Goal: Consume media (video, audio)

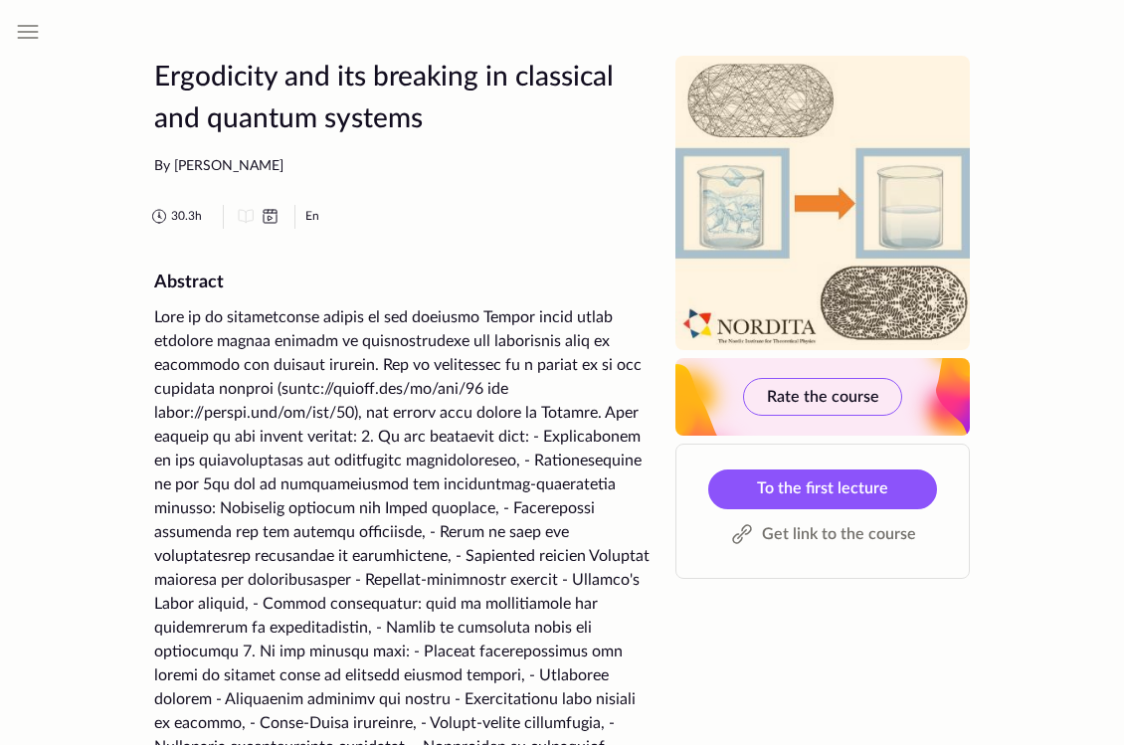
scroll to position [2946, 0]
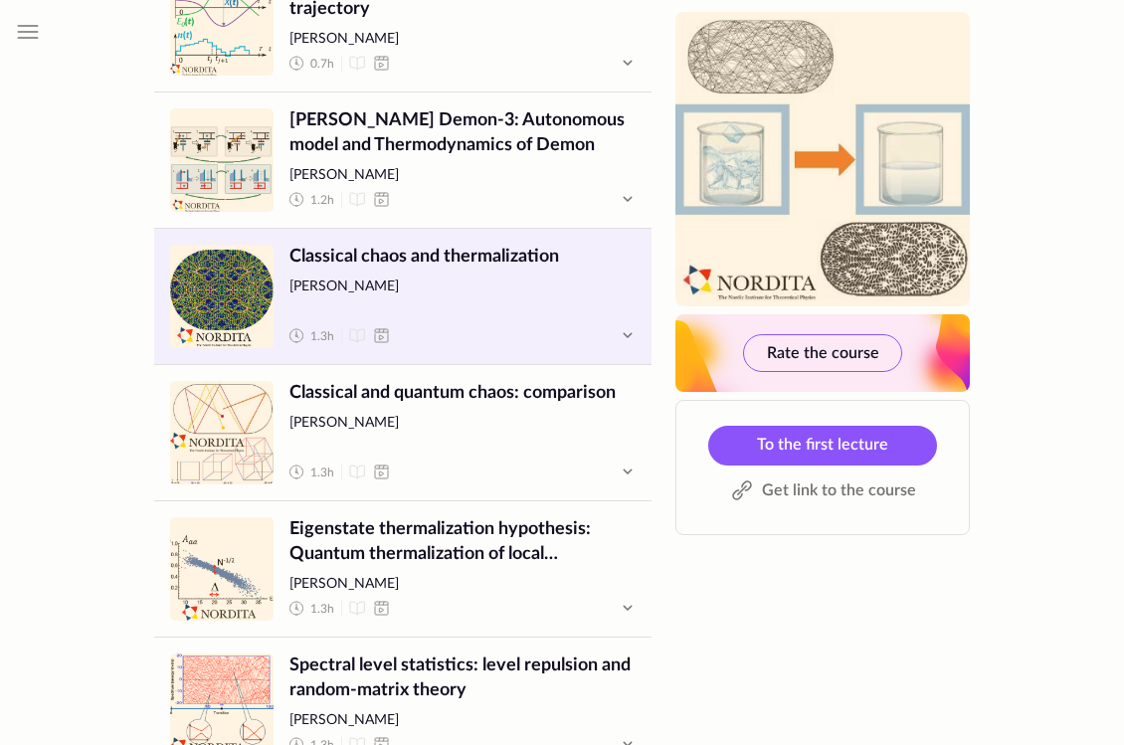
click at [240, 292] on span "Lecture" at bounding box center [221, 296] width 103 height 103
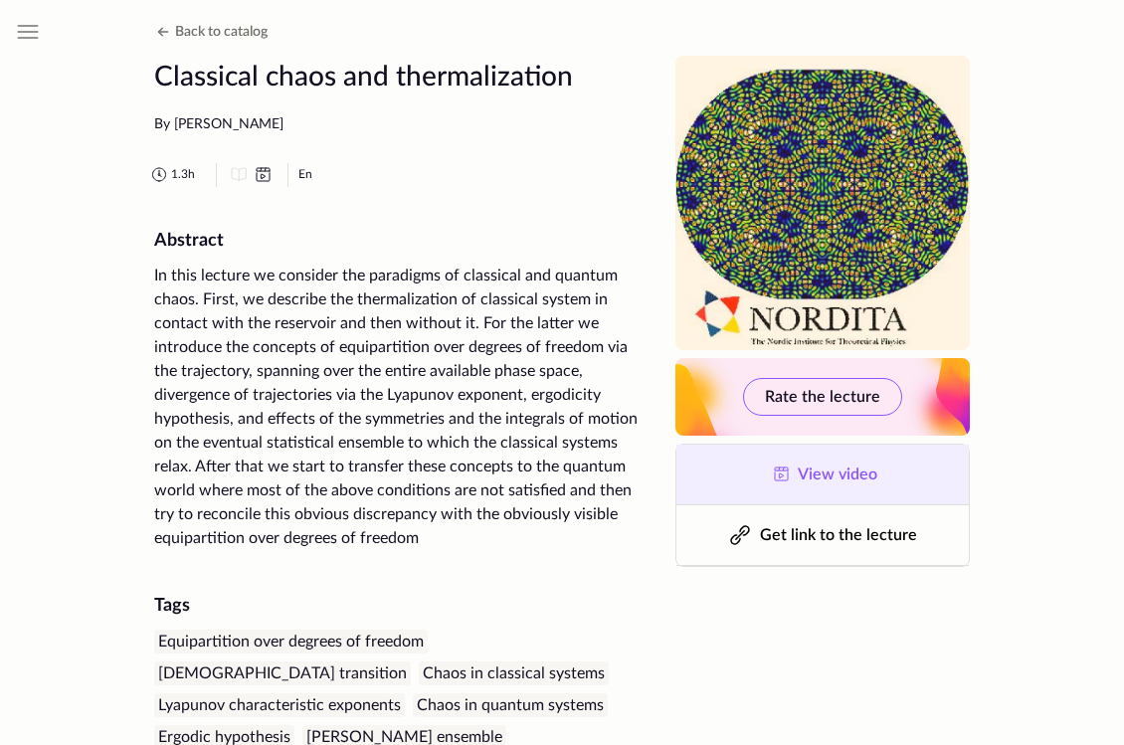
click at [816, 468] on span "View video" at bounding box center [838, 474] width 80 height 16
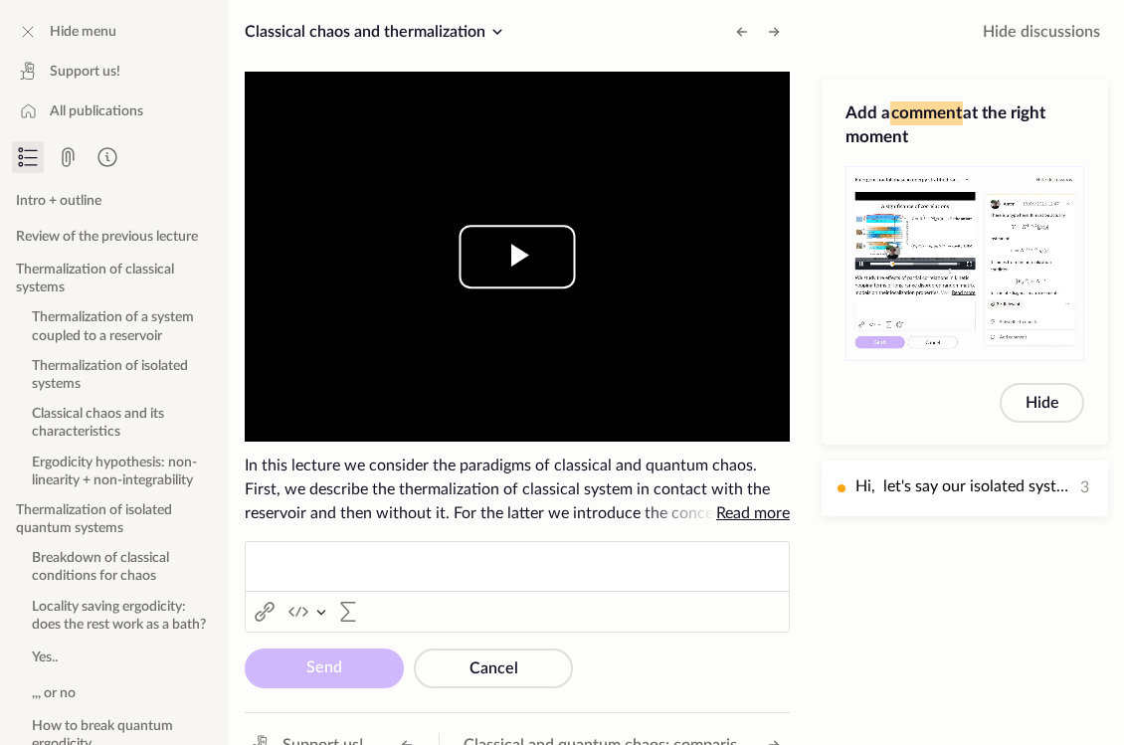
click at [517, 257] on span "Video Player" at bounding box center [517, 257] width 0 height 0
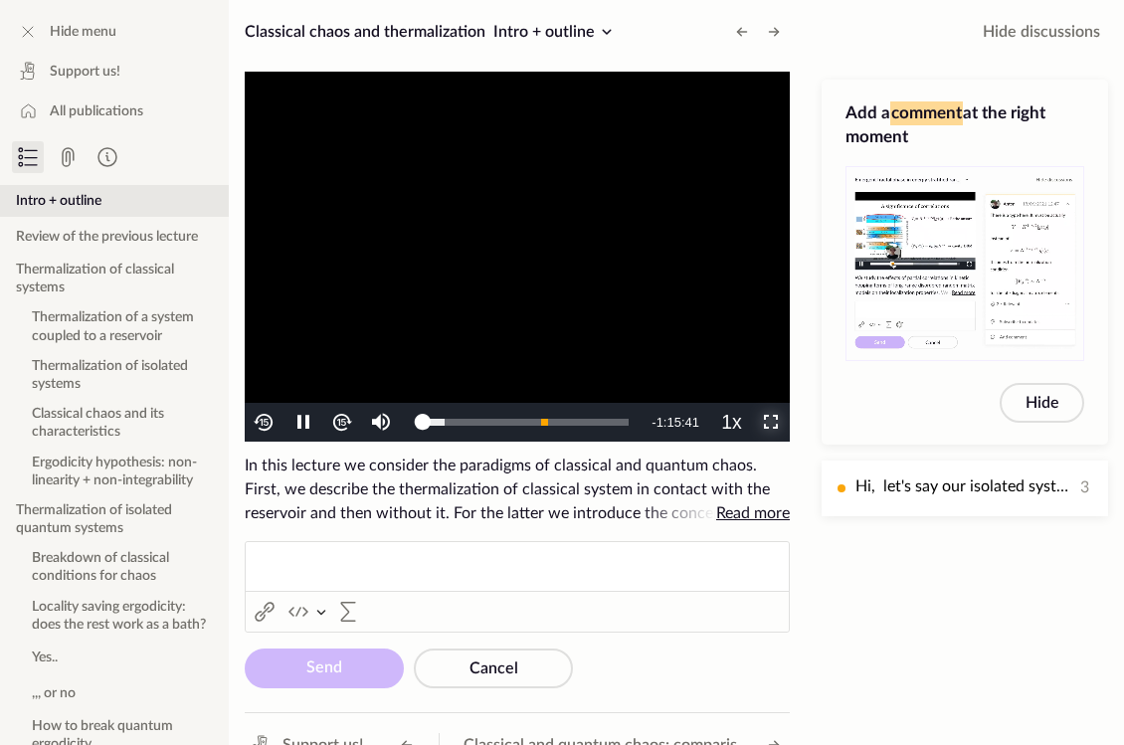
click at [771, 423] on span "Video Player" at bounding box center [771, 423] width 0 height 0
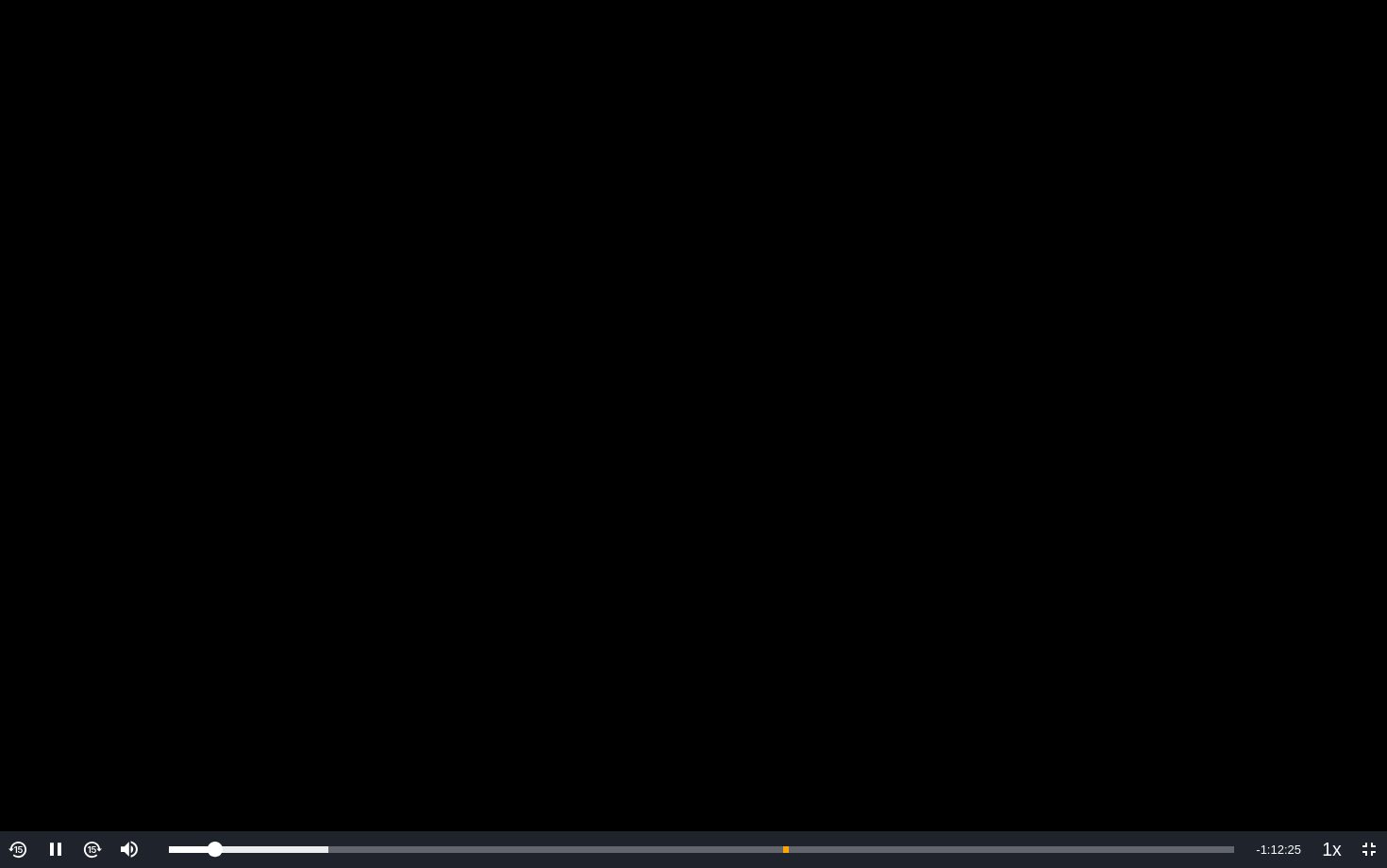
click at [829, 505] on video "To view this video please enable JavaScript, and consider upgrading to a web br…" at bounding box center [694, 434] width 1387 height 868
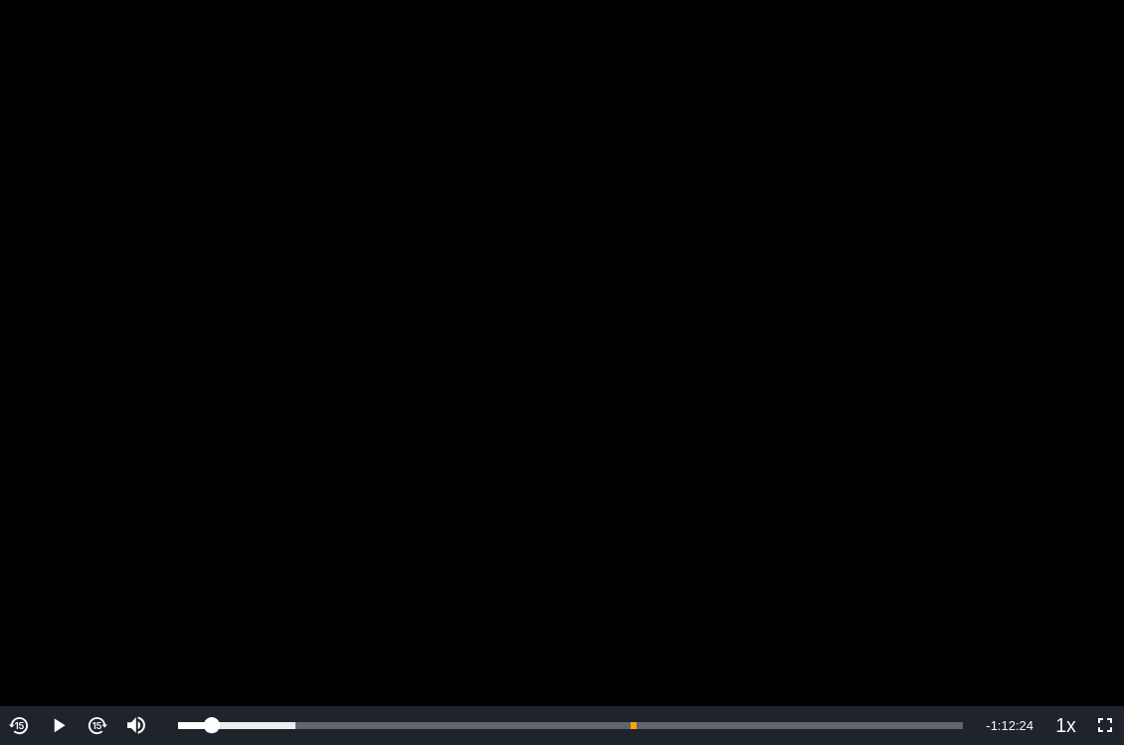
scroll to position [32, 0]
